Goal: Task Accomplishment & Management: Complete application form

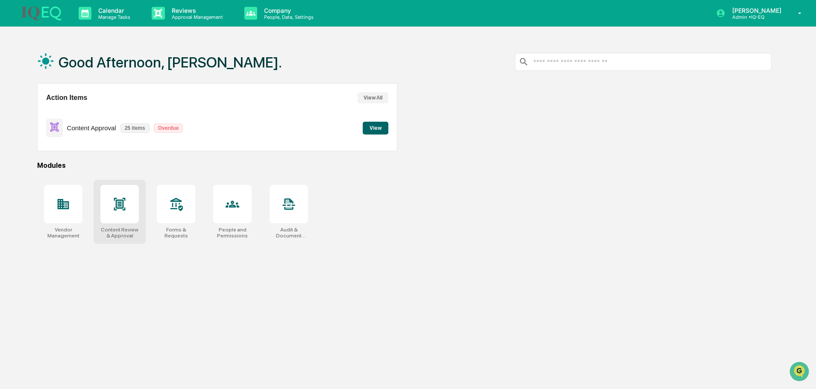
click at [119, 201] on icon at bounding box center [120, 204] width 6 height 7
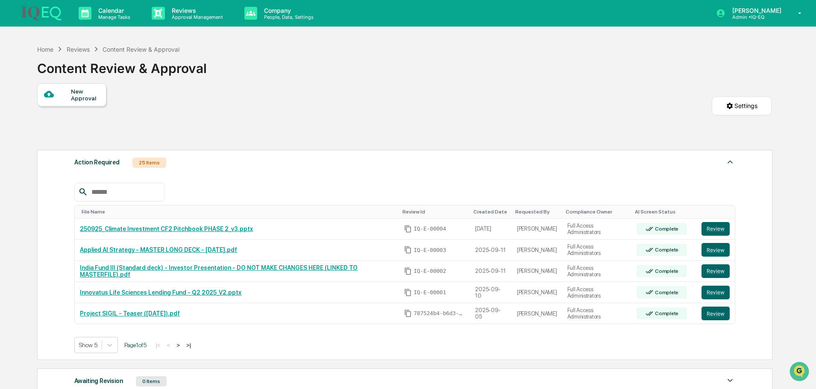
click at [88, 95] on div "New Approval" at bounding box center [85, 95] width 29 height 14
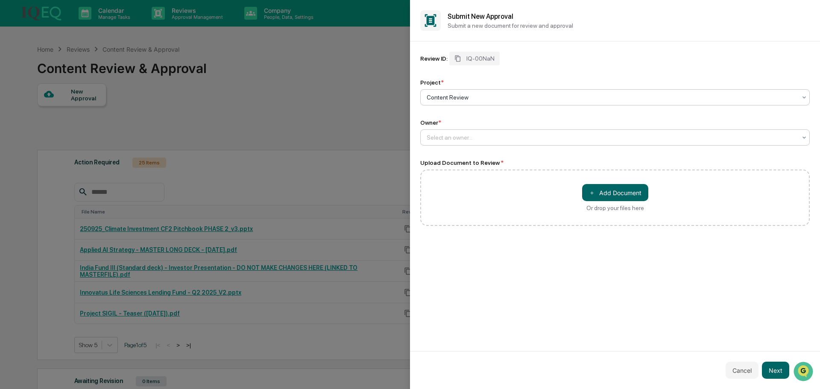
click at [454, 135] on div at bounding box center [612, 137] width 370 height 9
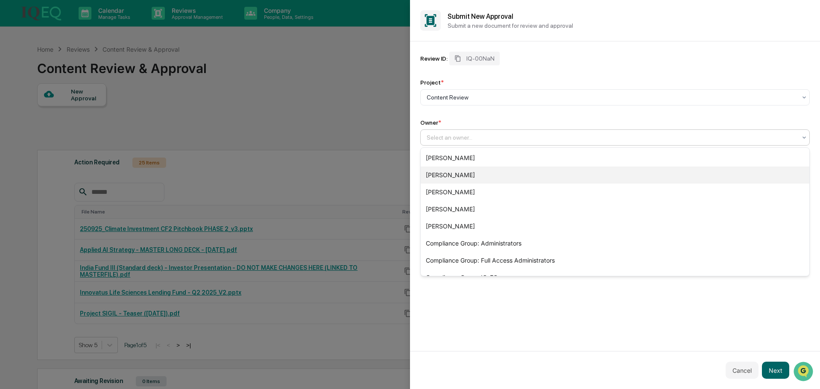
click at [475, 180] on div "[PERSON_NAME]" at bounding box center [615, 175] width 389 height 17
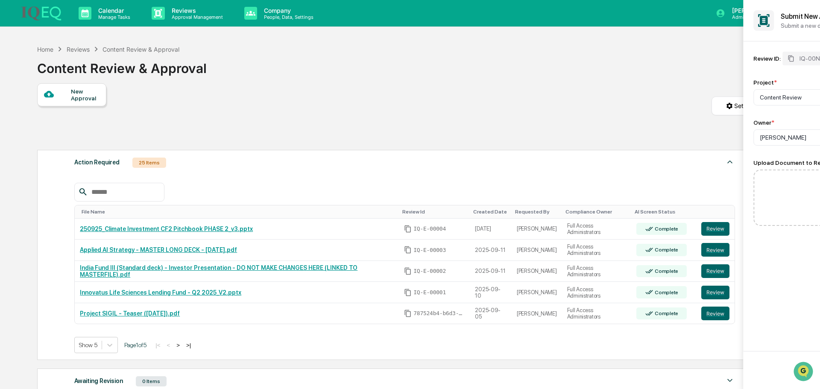
click at [272, 134] on div at bounding box center [410, 194] width 820 height 389
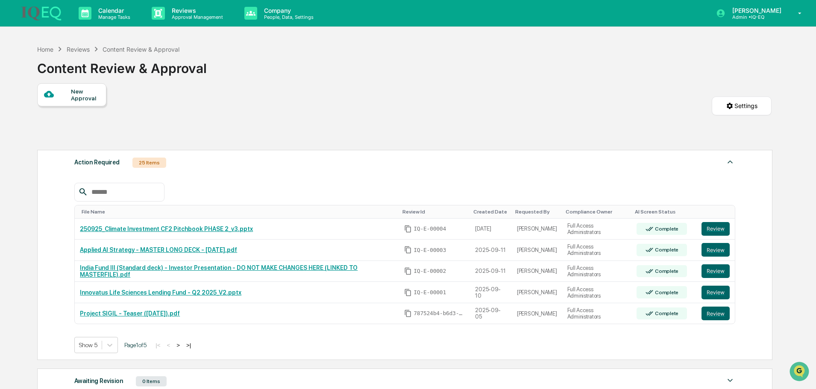
click at [90, 94] on div "New Approval" at bounding box center [85, 95] width 29 height 14
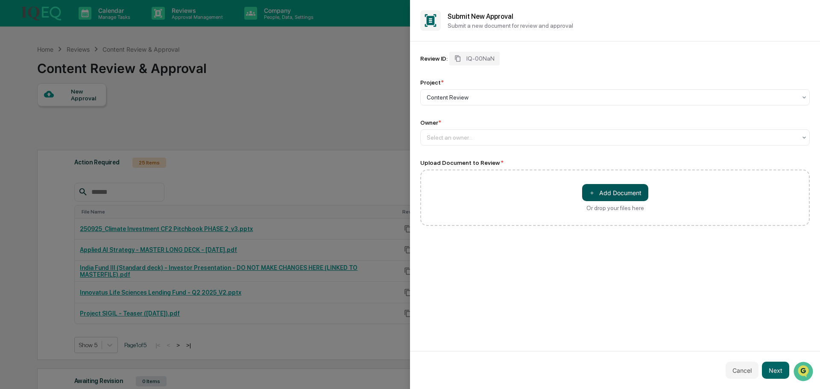
click at [605, 185] on button "＋ Add Document" at bounding box center [615, 192] width 66 height 17
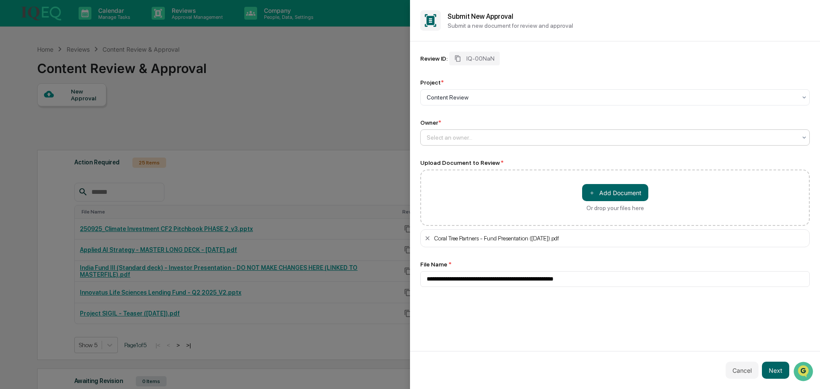
click at [487, 142] on div "Select an owner..." at bounding box center [611, 138] width 378 height 12
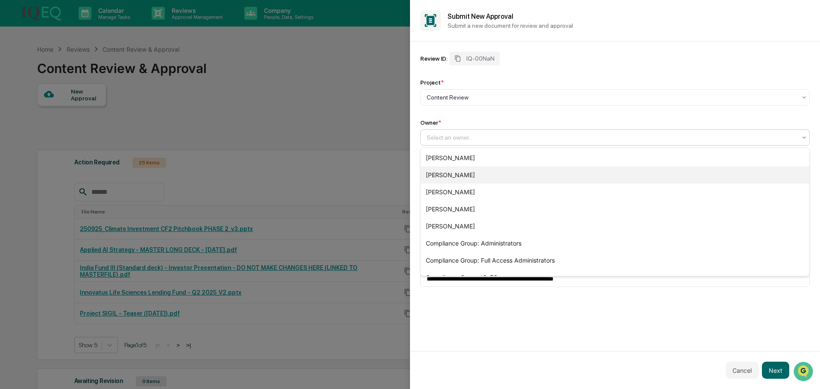
click at [463, 169] on div "[PERSON_NAME]" at bounding box center [615, 175] width 389 height 17
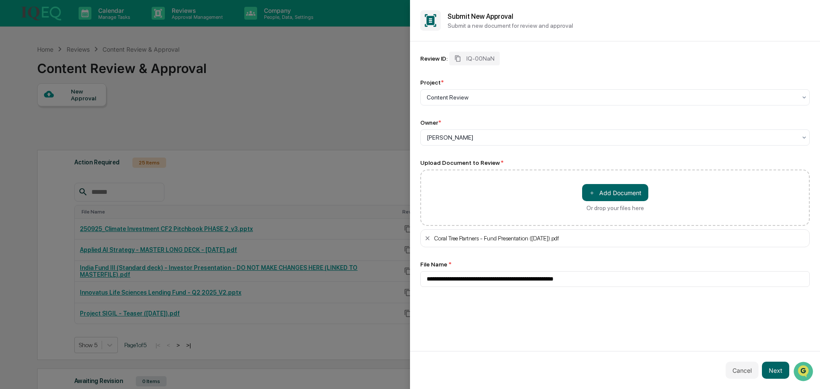
drag, startPoint x: 625, startPoint y: 309, endPoint x: 712, endPoint y: 314, distance: 86.4
click at [625, 309] on div "**********" at bounding box center [615, 196] width 410 height 310
click at [778, 371] on button "Next" at bounding box center [775, 370] width 27 height 17
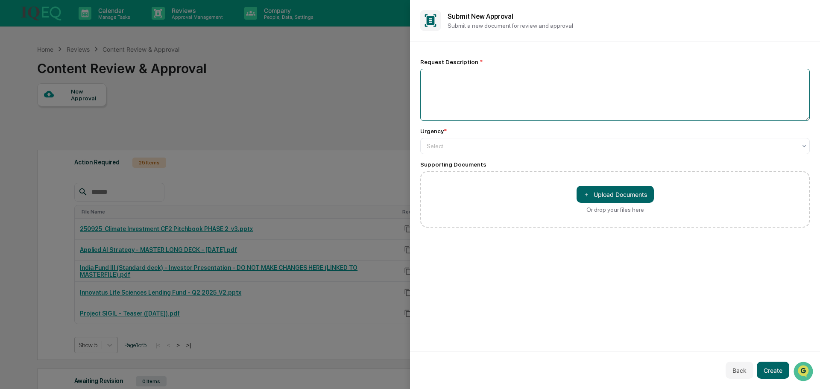
click at [480, 85] on textarea at bounding box center [615, 95] width 390 height 52
type textarea "**********"
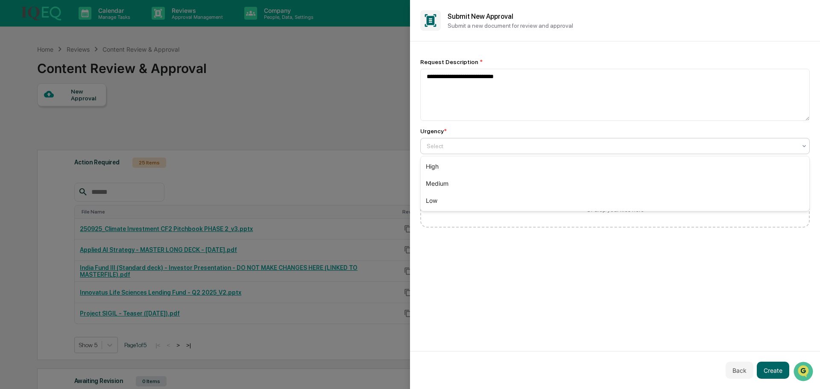
click at [429, 141] on div "Select" at bounding box center [611, 146] width 378 height 12
click at [454, 171] on div "High" at bounding box center [615, 166] width 389 height 17
